Goal: Task Accomplishment & Management: Use online tool/utility

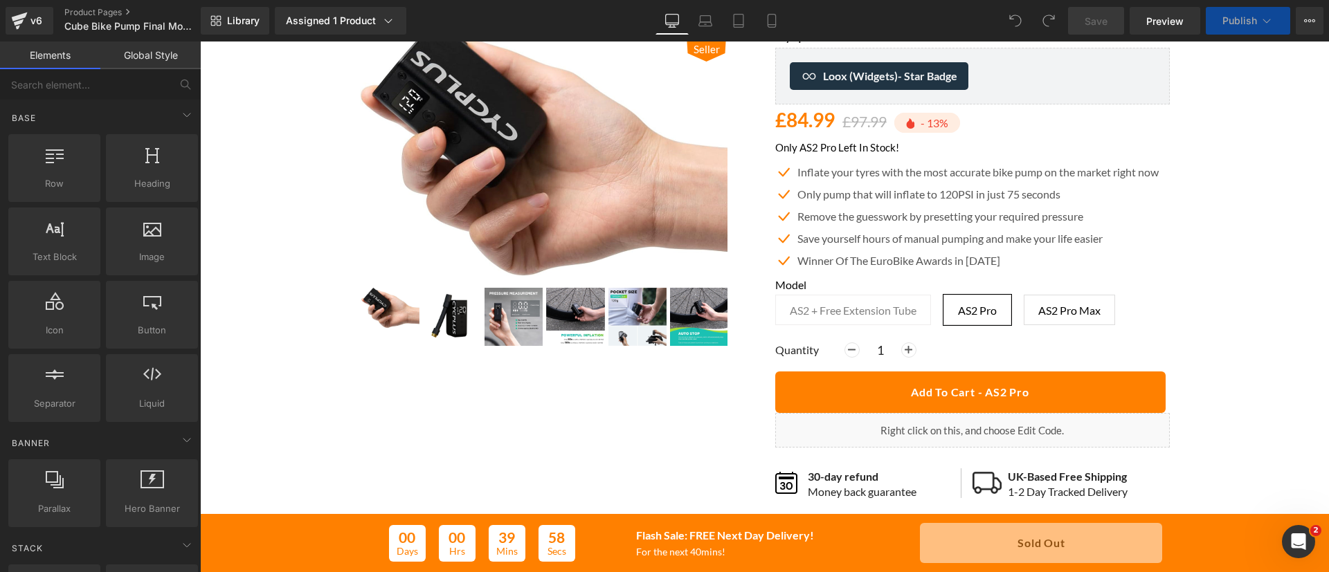
scroll to position [125, 0]
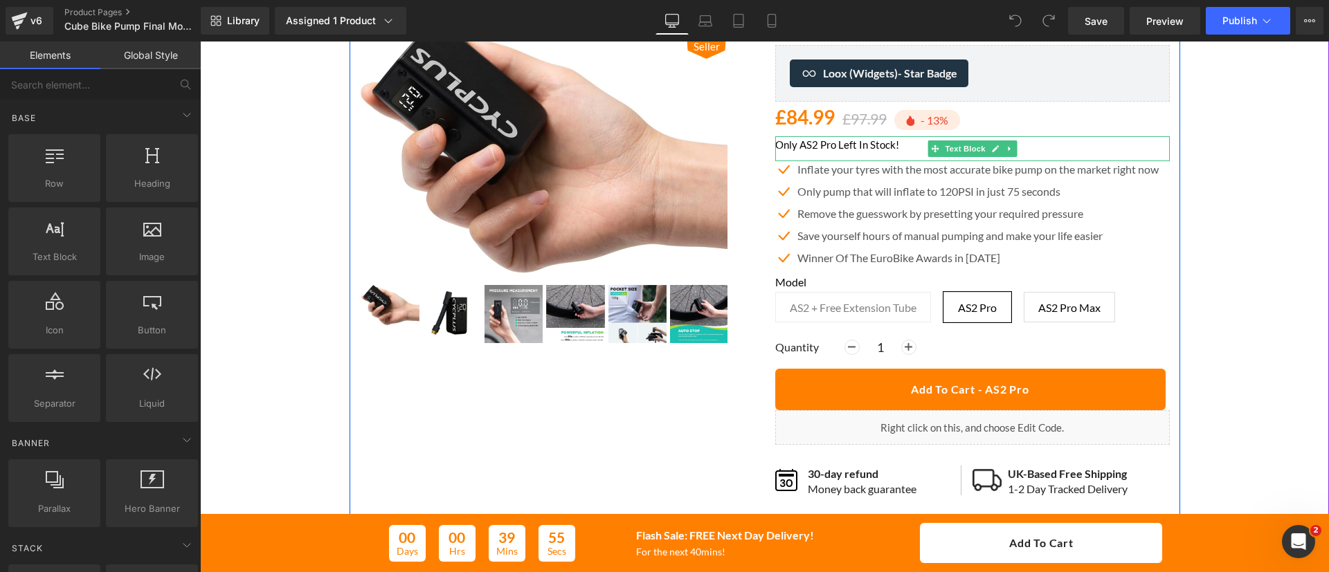
click at [837, 147] on p "Only AS2 Pro Left In Stock!" at bounding box center [972, 144] width 394 height 17
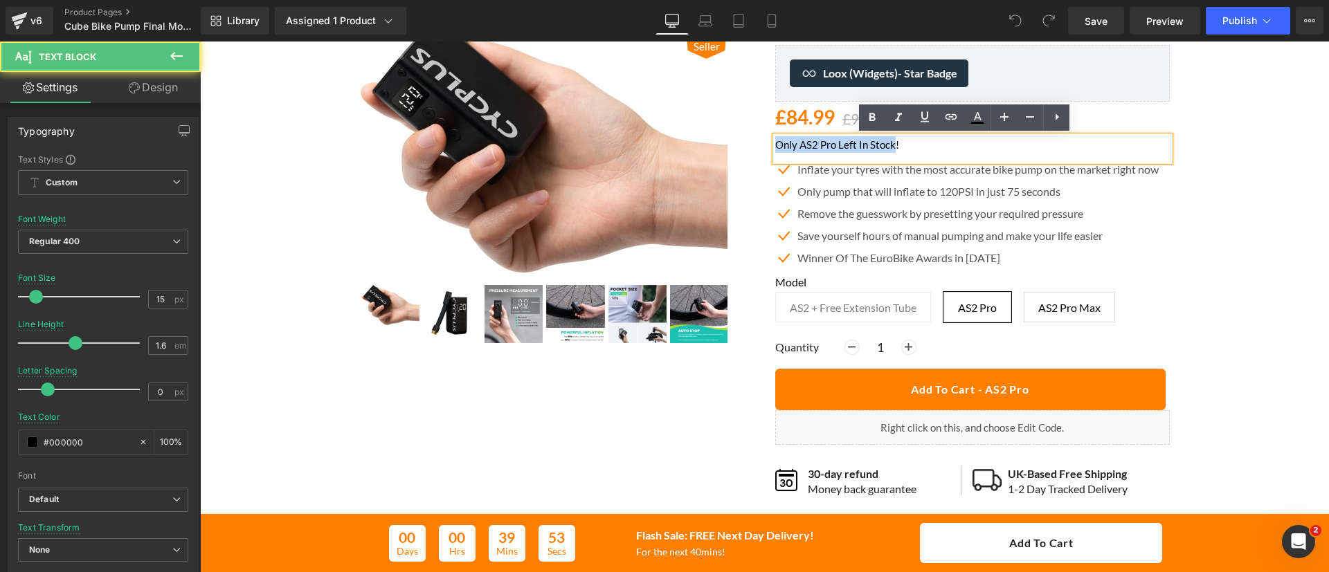
drag, startPoint x: 885, startPoint y: 150, endPoint x: 734, endPoint y: 141, distance: 151.1
click at [734, 141] on div "Best Seller (P) Image ‹ ›" at bounding box center [764, 257] width 830 height 520
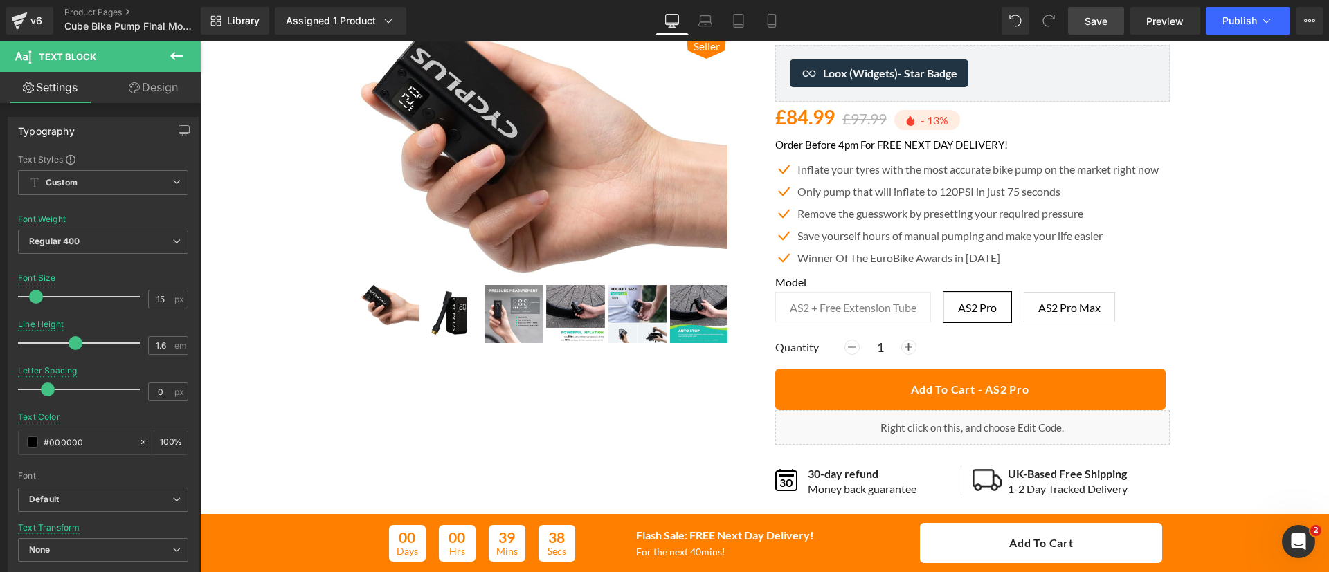
click at [1088, 19] on span "Save" at bounding box center [1095, 21] width 23 height 15
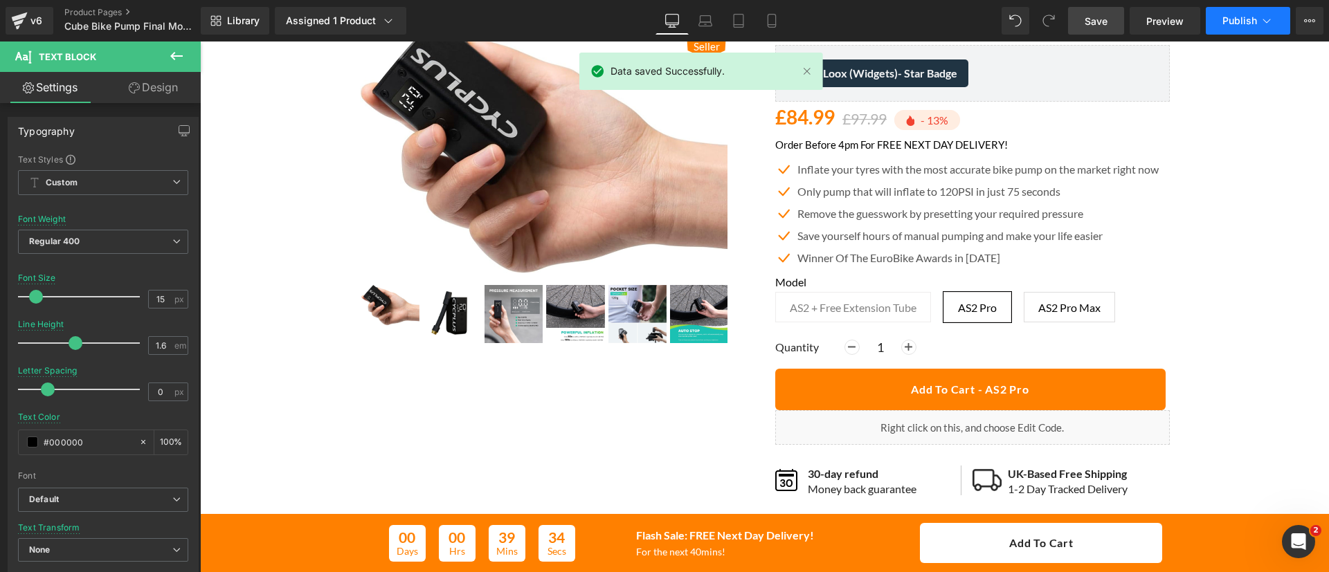
click at [1236, 19] on span "Publish" at bounding box center [1239, 20] width 35 height 11
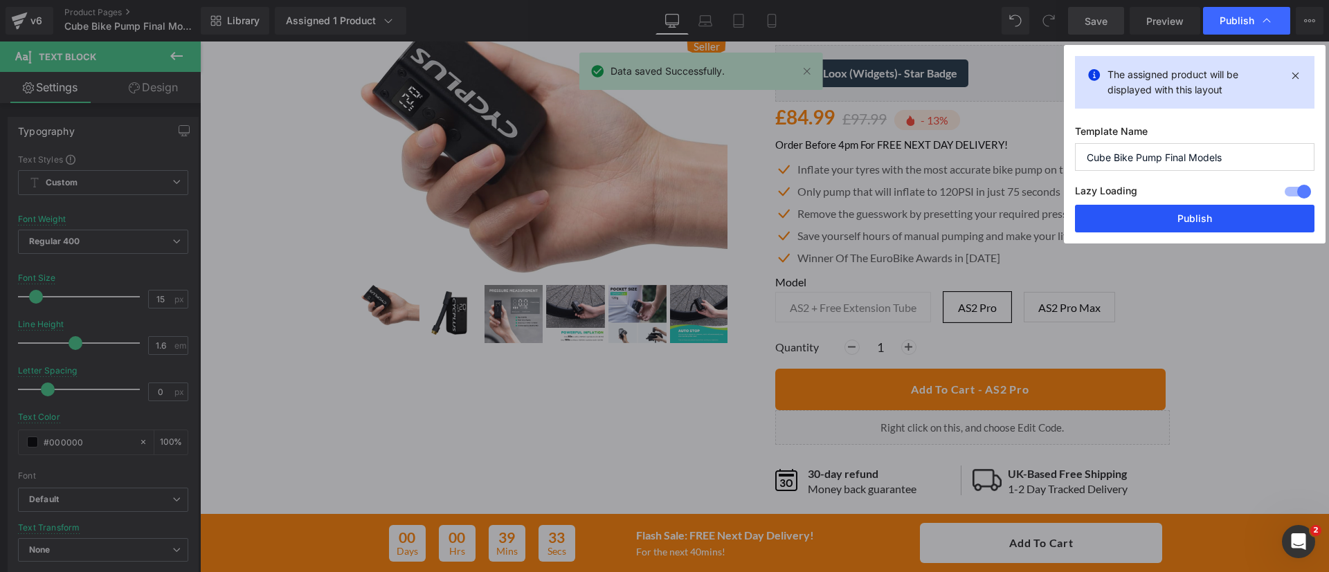
click at [1194, 231] on button "Publish" at bounding box center [1194, 219] width 239 height 28
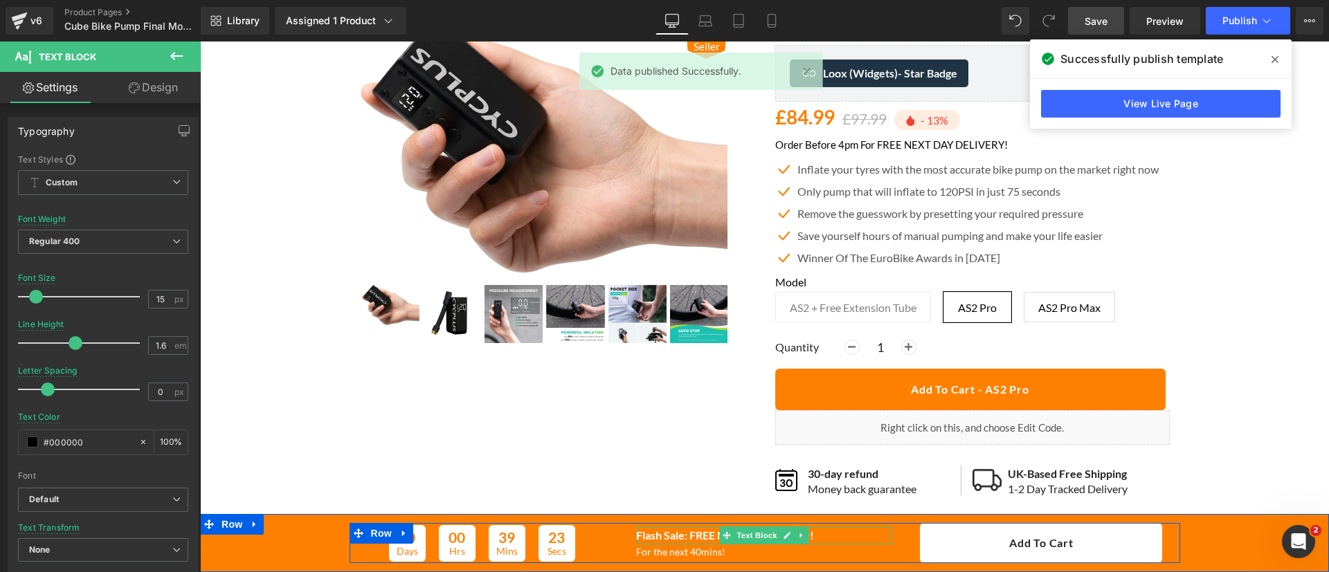
click at [808, 534] on p "Flash Sale: FREE Next Day Delivery!" at bounding box center [764, 536] width 256 height 18
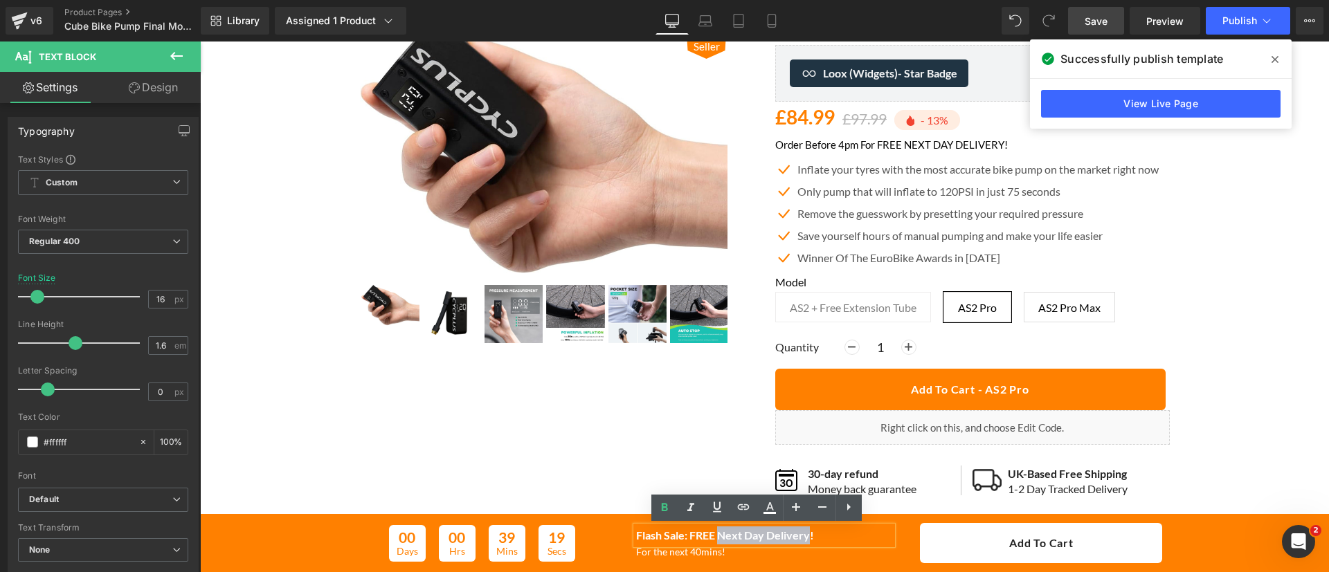
drag, startPoint x: 801, startPoint y: 536, endPoint x: 712, endPoint y: 540, distance: 88.7
click at [712, 540] on b "Flash Sale: FREE Next Day Delivery!" at bounding box center [725, 535] width 178 height 13
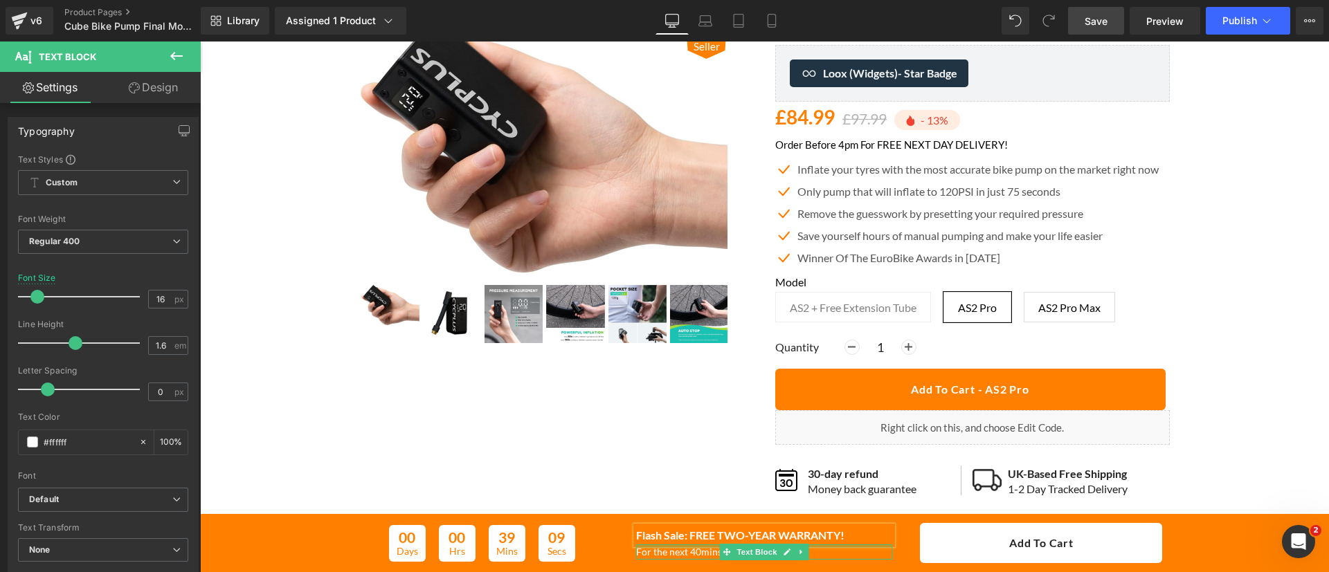
click at [687, 547] on div at bounding box center [764, 546] width 256 height 3
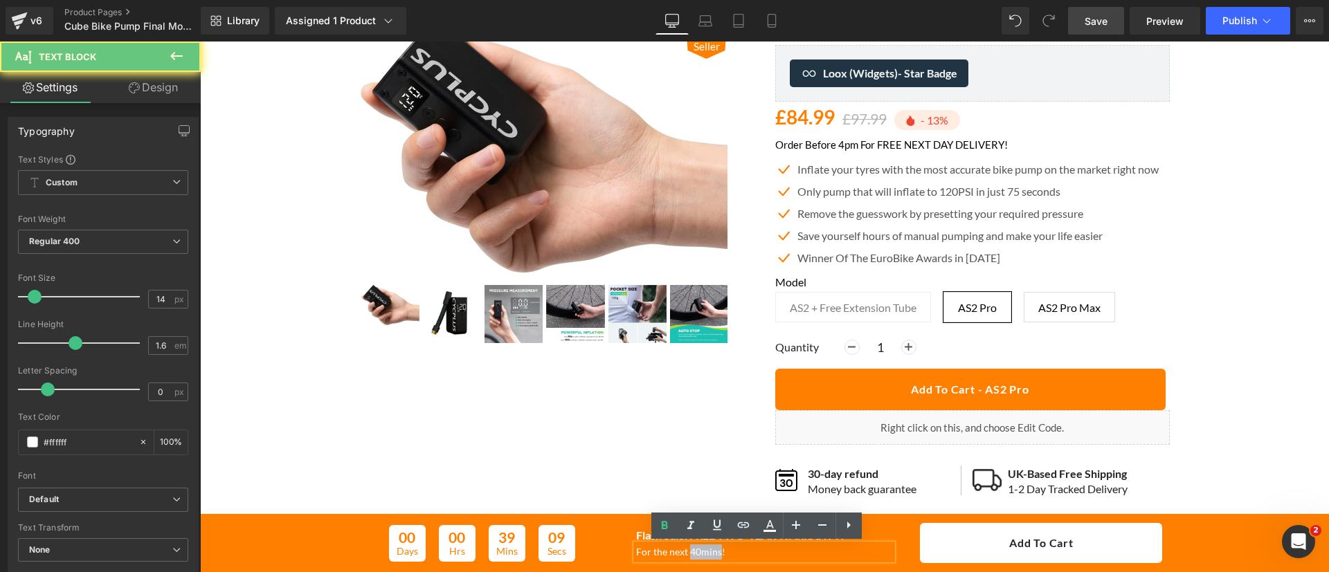
click at [687, 547] on p "For the next 40mins!" at bounding box center [764, 552] width 256 height 15
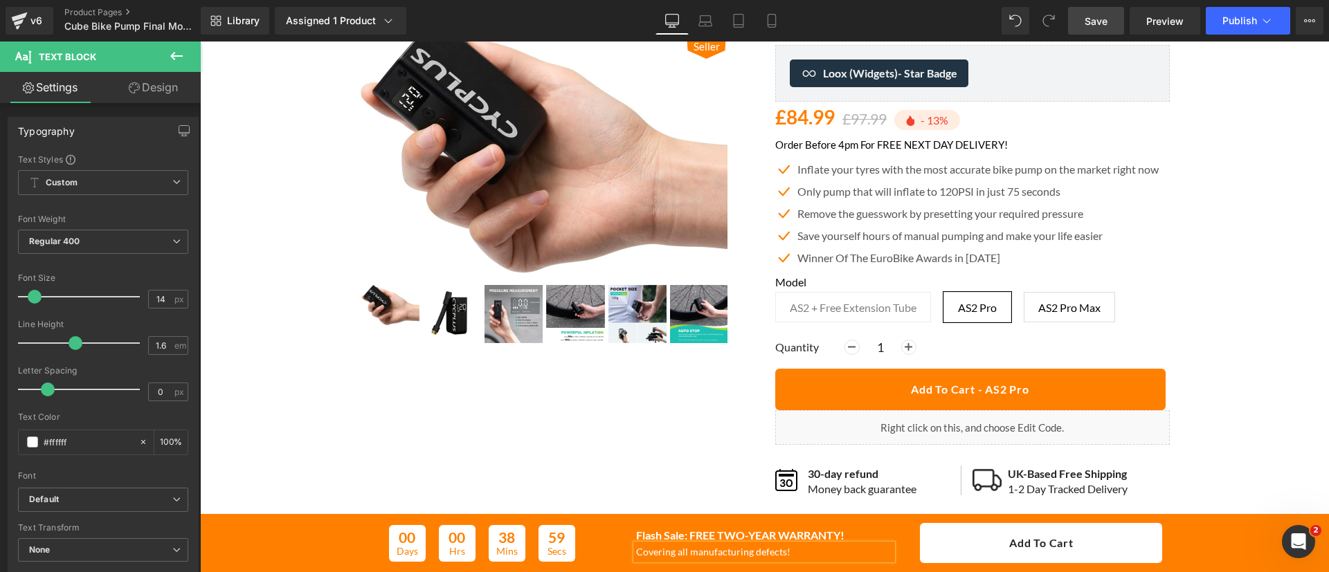
click at [1111, 28] on link "Save" at bounding box center [1096, 21] width 56 height 28
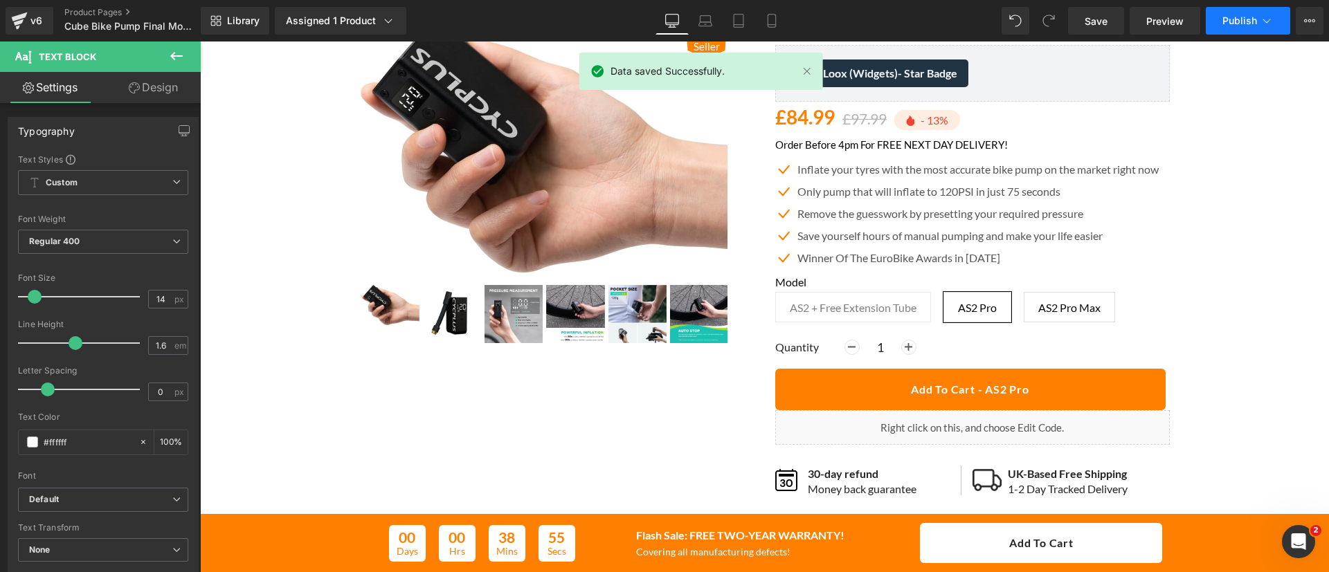
click at [1233, 15] on span "Publish" at bounding box center [1239, 20] width 35 height 11
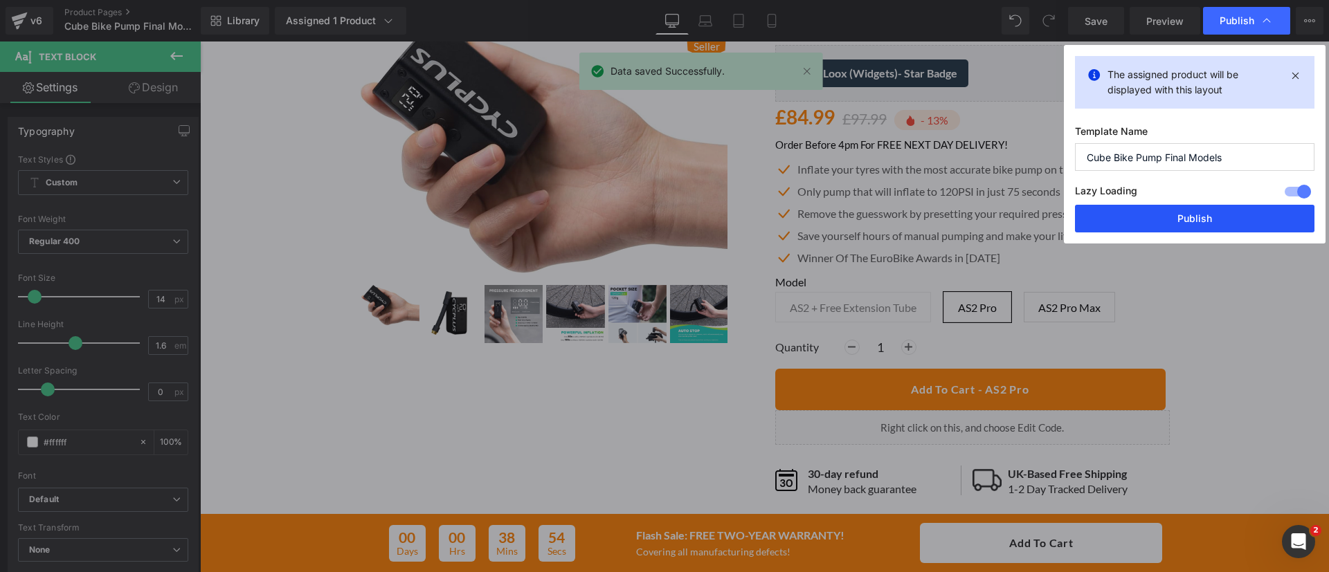
click at [1194, 211] on button "Publish" at bounding box center [1194, 219] width 239 height 28
